Goal: Task Accomplishment & Management: Use online tool/utility

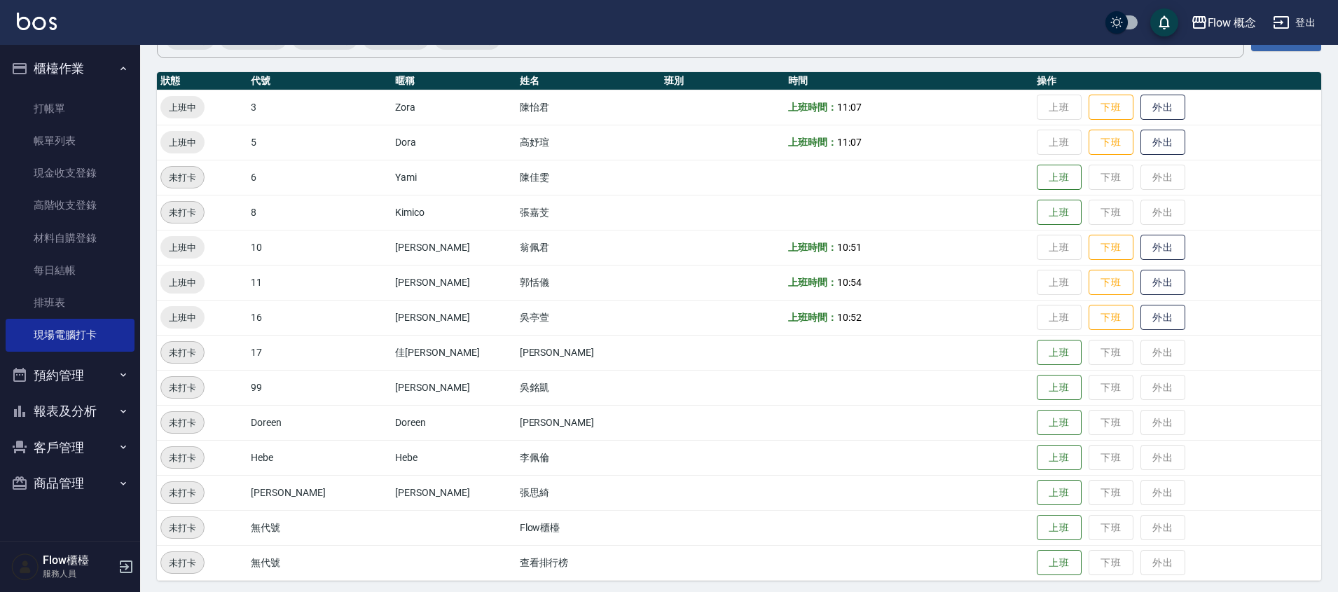
scroll to position [142, 0]
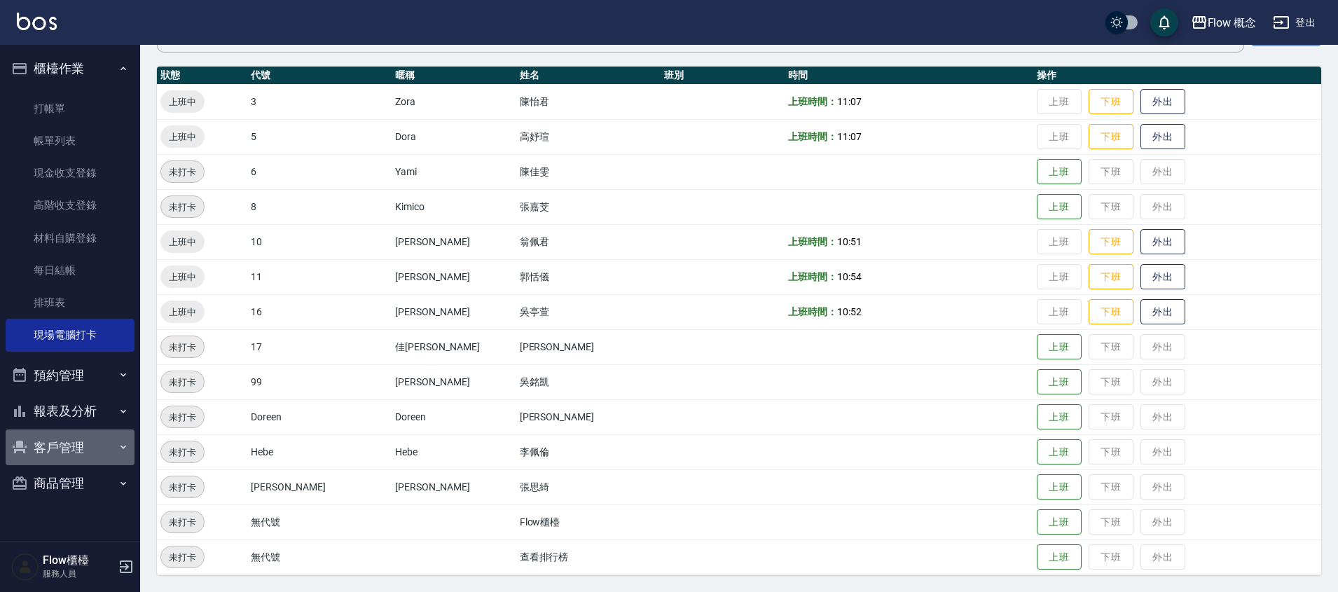
click at [48, 441] on button "客戶管理" at bounding box center [70, 448] width 129 height 36
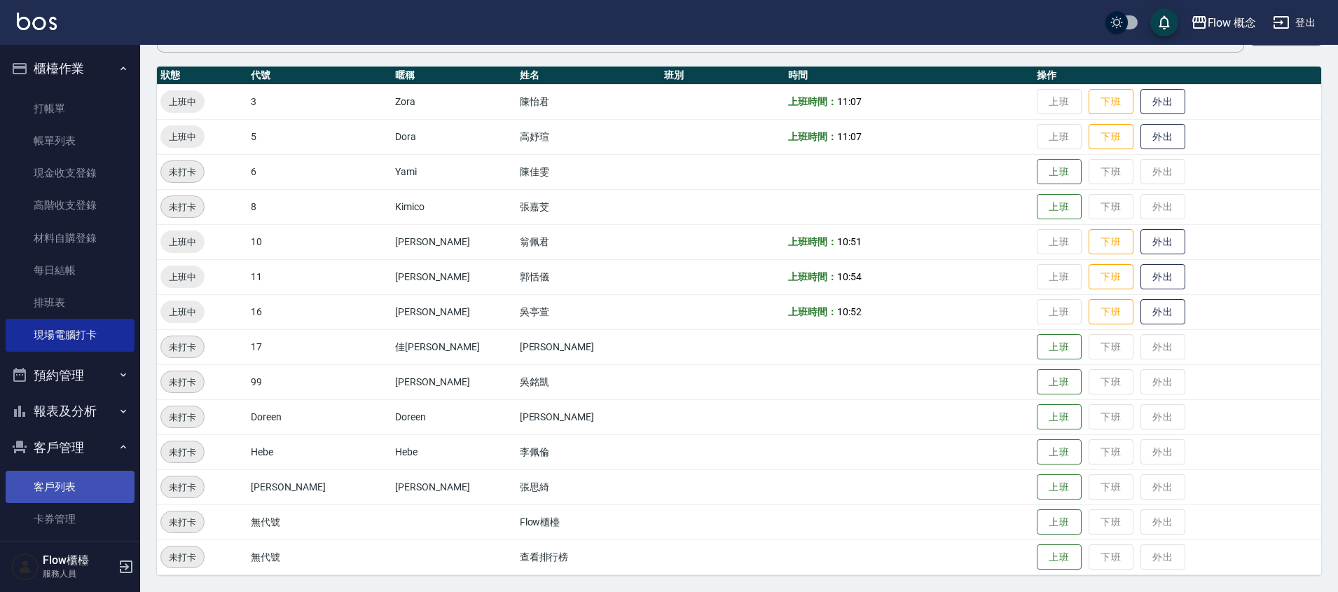
click at [55, 479] on link "客戶列表" at bounding box center [70, 487] width 129 height 32
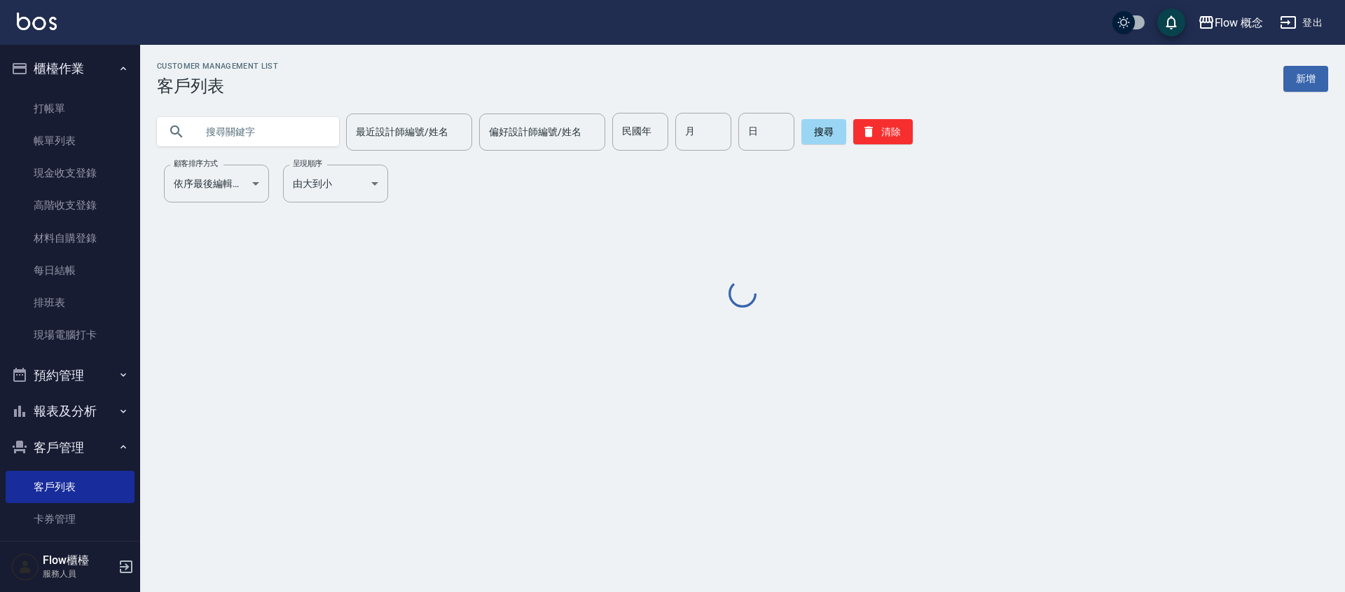
click at [226, 119] on input "text" at bounding box center [262, 132] width 132 height 38
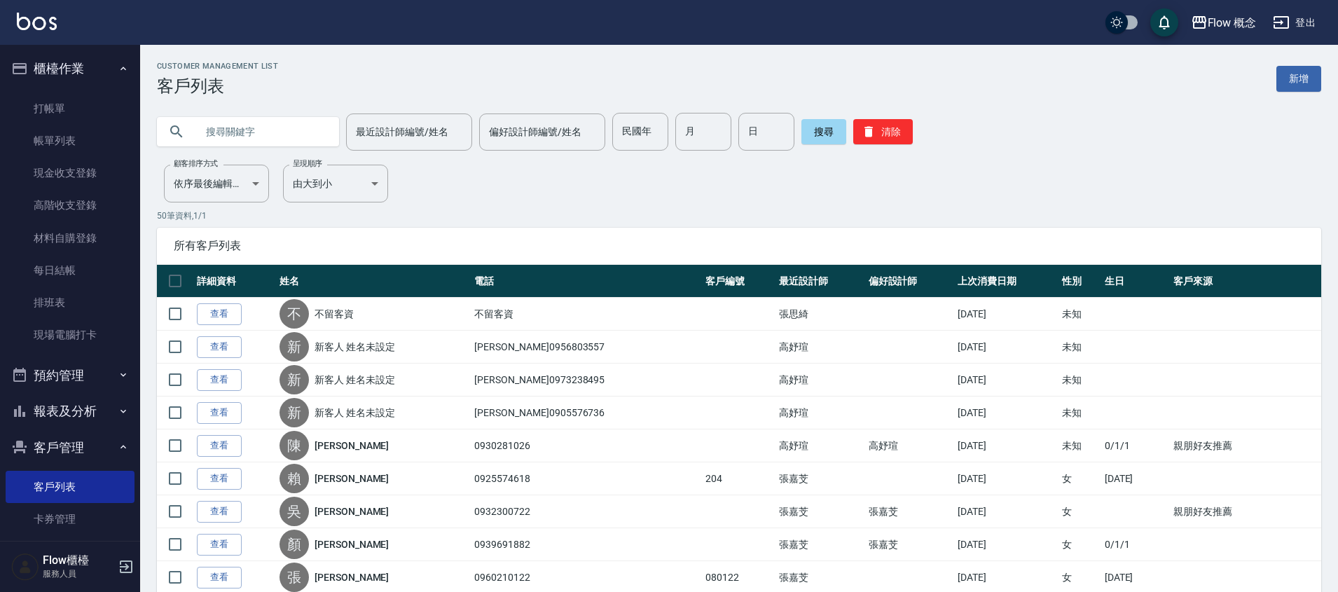
paste input "0972830221"
type input "0972830221"
click at [809, 127] on button "搜尋" at bounding box center [824, 131] width 45 height 25
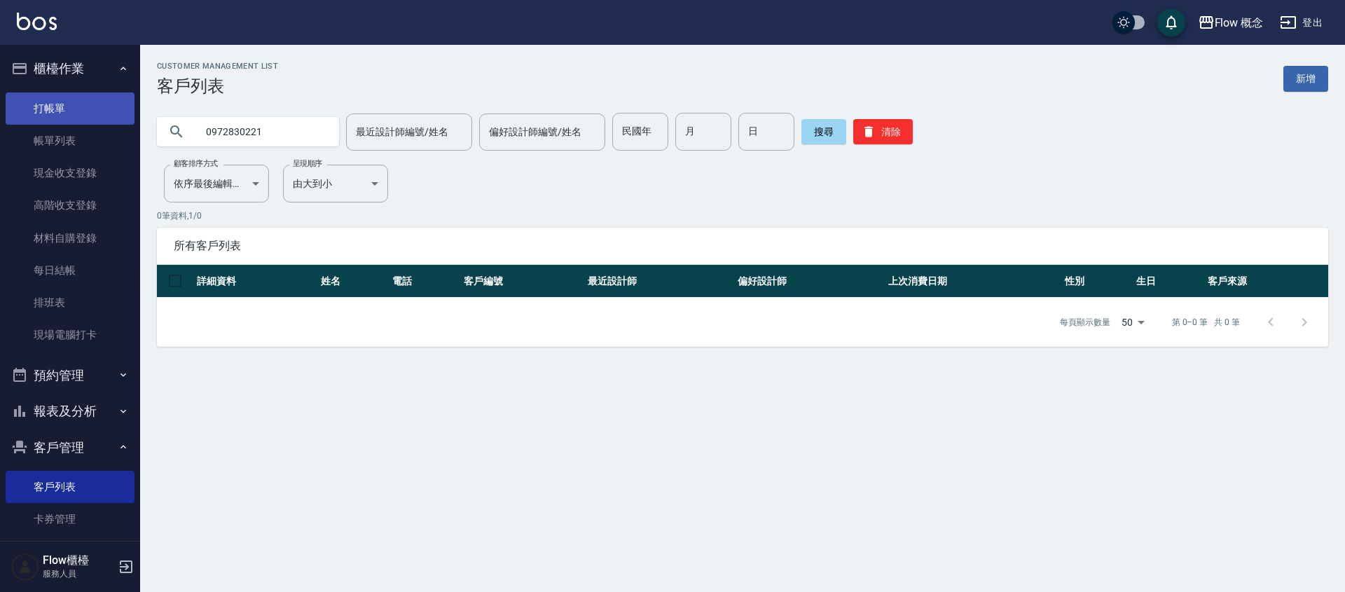
click at [38, 97] on link "打帳單" at bounding box center [70, 108] width 129 height 32
